Goal: Task Accomplishment & Management: Complete application form

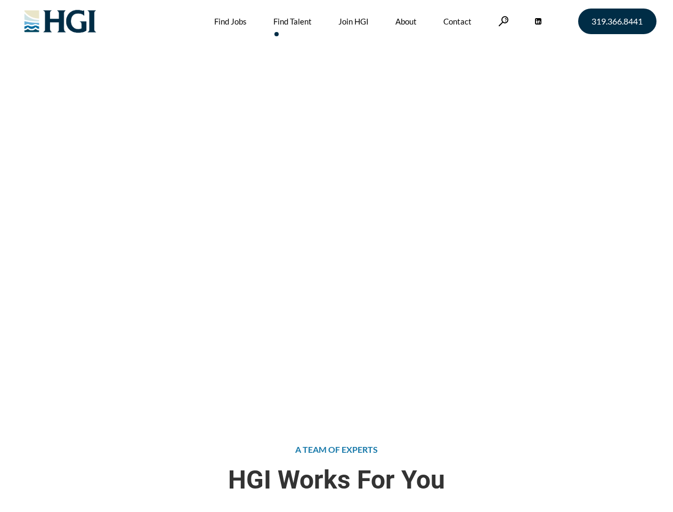
click at [336, 256] on div "Attract the Right Talent Home » Find Talent" at bounding box center [336, 204] width 673 height 409
click at [502, 21] on link at bounding box center [503, 21] width 11 height 10
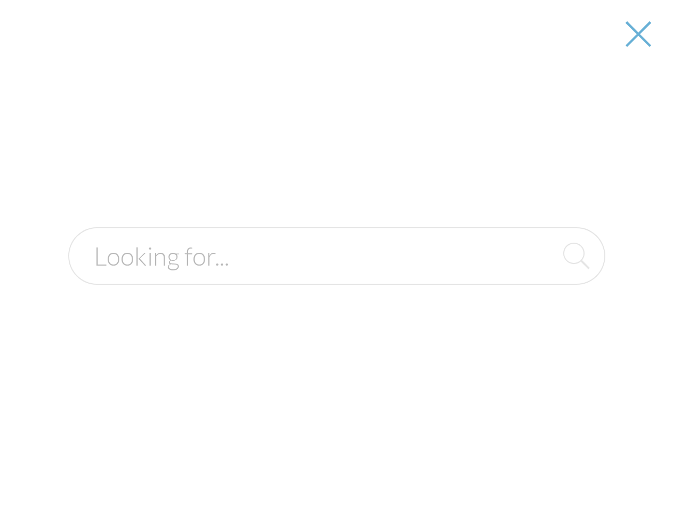
click at [336, 256] on div "Attract the Right Talent Home » Find Talent" at bounding box center [336, 204] width 673 height 409
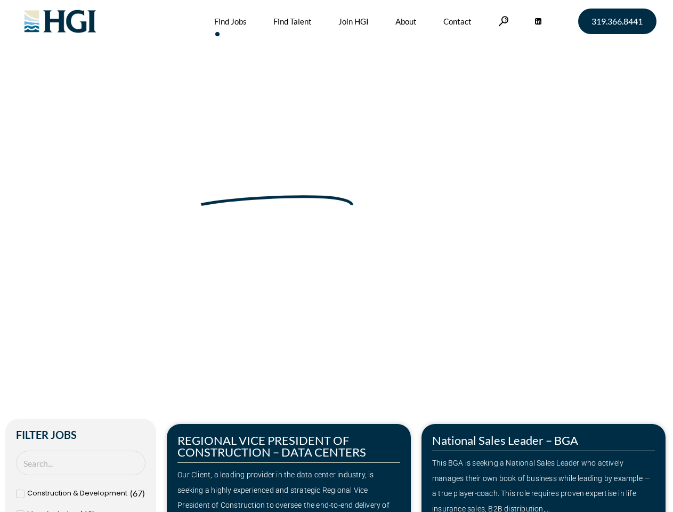
click at [336, 256] on div "Make Your Next Move Home » Jobs" at bounding box center [337, 225] width 608 height 450
click at [502, 21] on link at bounding box center [503, 21] width 11 height 10
click at [289, 467] on div "Our Client, a leading provider in the data center industry, is seeking a highly…" at bounding box center [288, 497] width 223 height 61
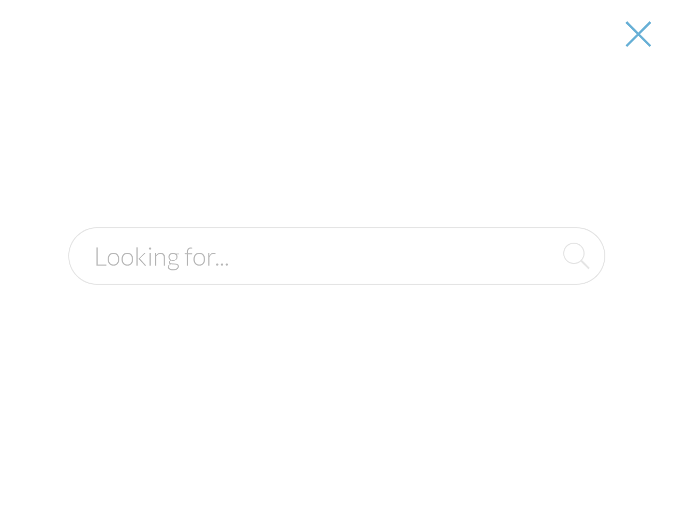
click at [544, 285] on form at bounding box center [336, 256] width 537 height 58
